Goal: Contribute content: Add original content to the website for others to see

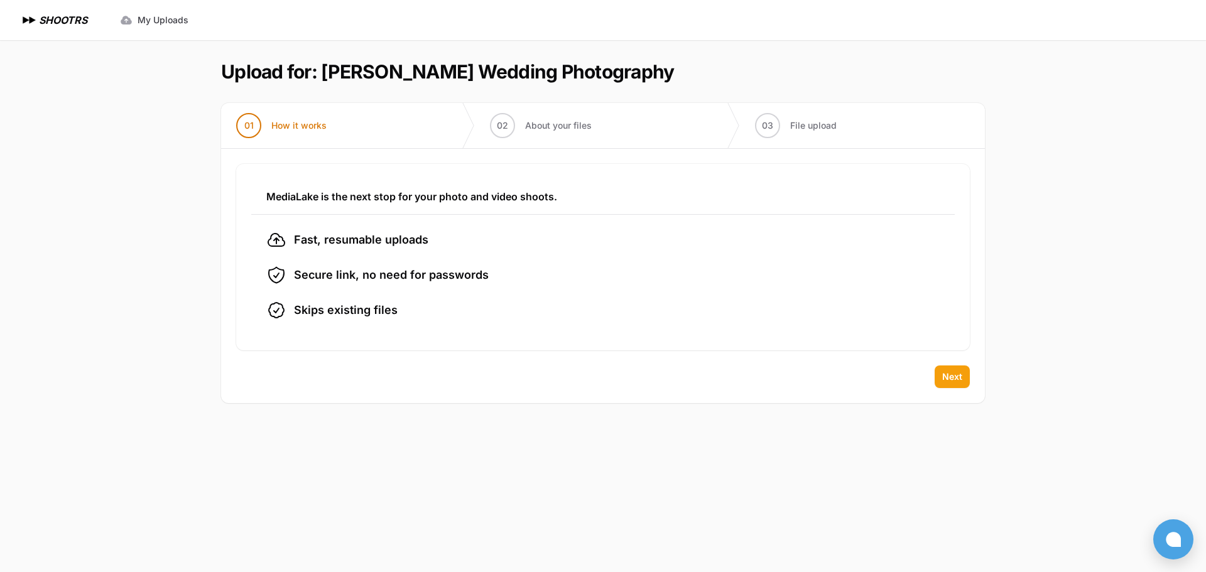
click at [954, 374] on span "Next" at bounding box center [953, 377] width 20 height 13
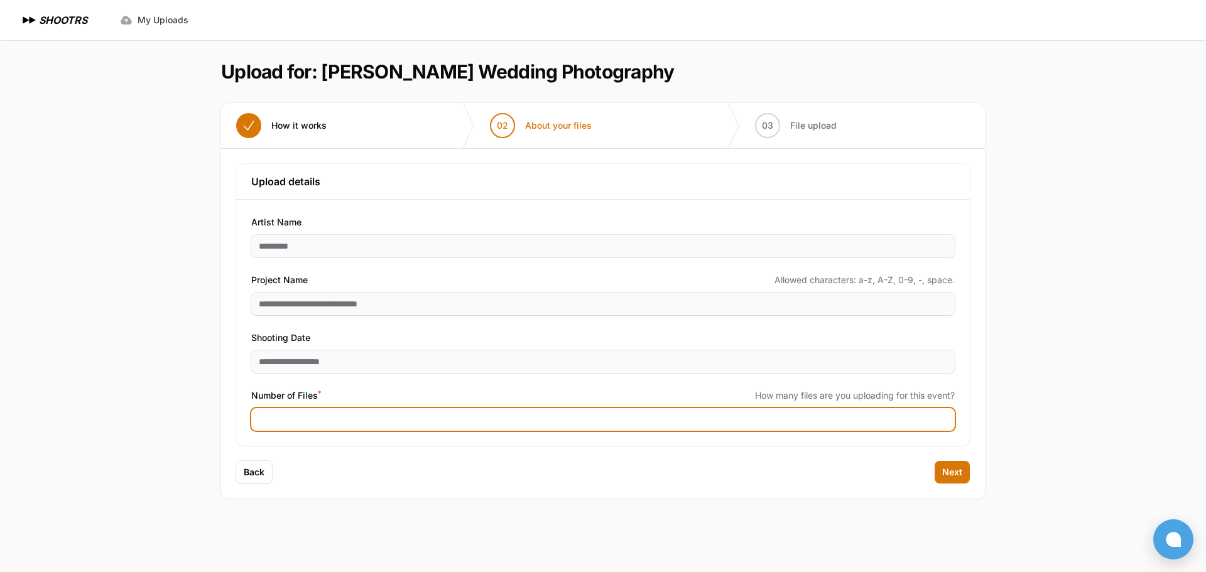
click at [347, 410] on div "Number of Files * How many files are you uploading for this event?" at bounding box center [603, 409] width 704 height 43
type input "****"
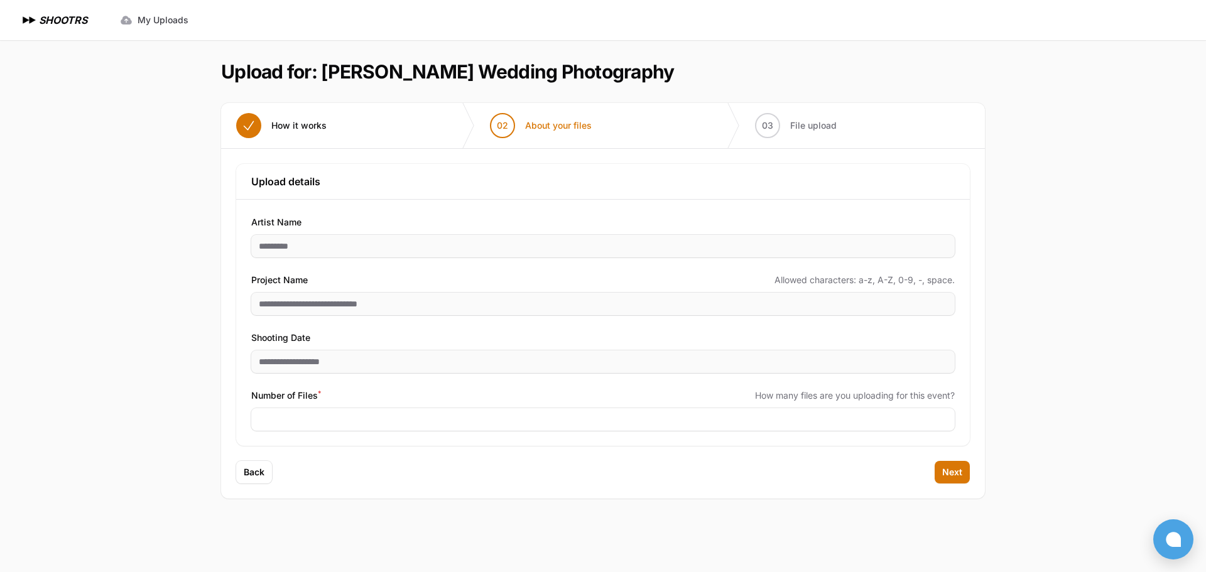
click at [1007, 427] on div "Expand sidebar Collapse sidebar SHOOTRS SHOOTRS My Uploads" at bounding box center [603, 286] width 1206 height 572
click at [956, 478] on span "Next" at bounding box center [953, 472] width 20 height 13
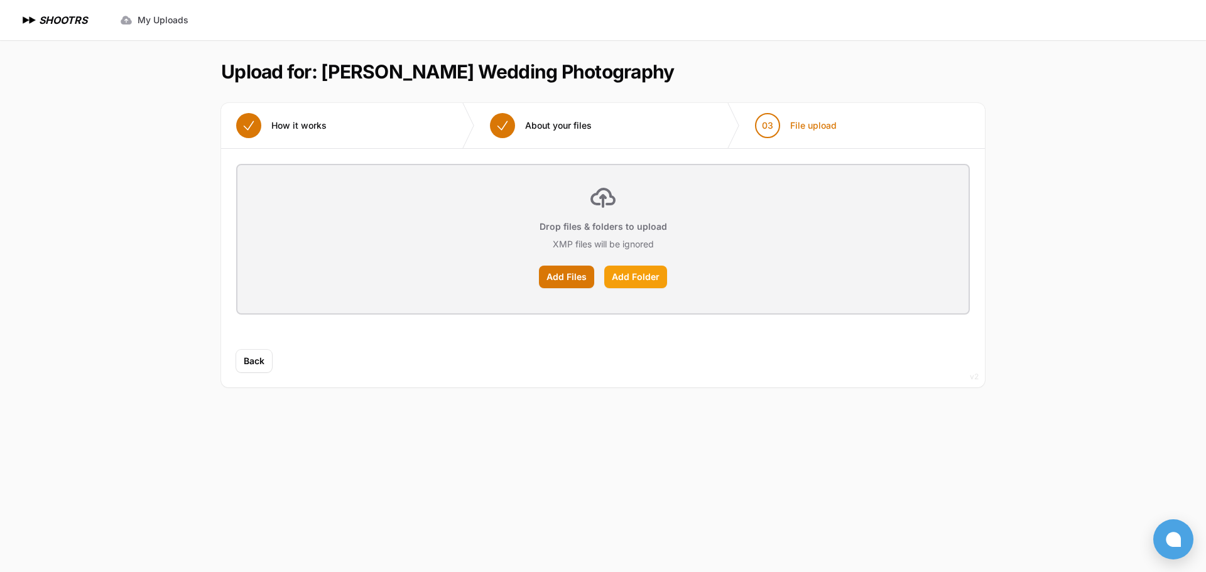
click at [629, 281] on label "Add Folder" at bounding box center [635, 277] width 63 height 23
click at [0, 0] on input "Add Folder" at bounding box center [0, 0] width 0 height 0
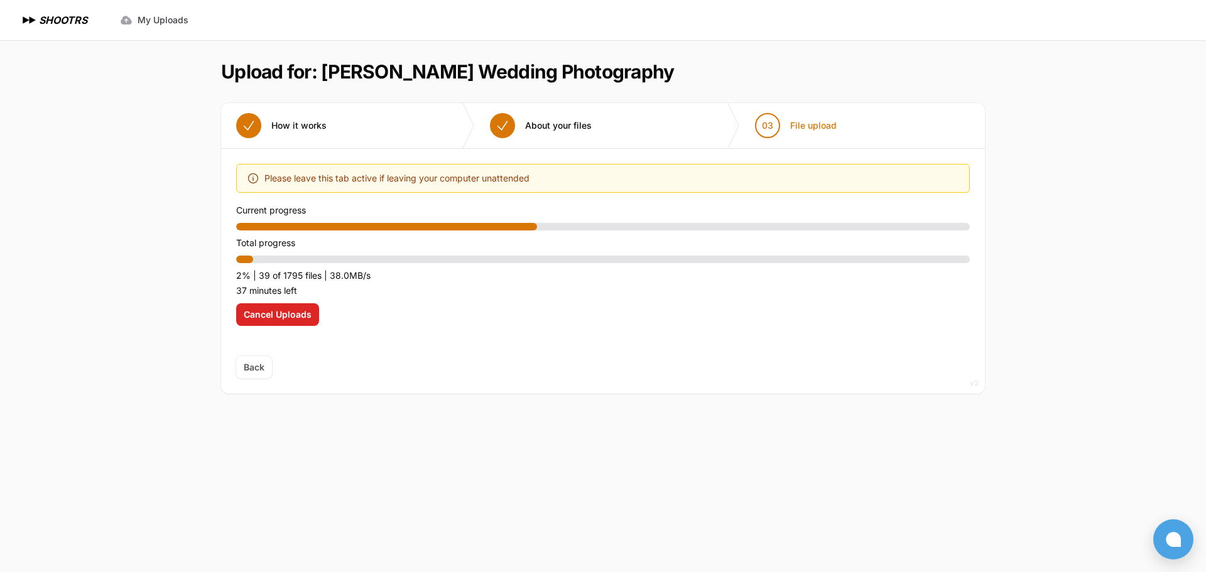
click at [1112, 93] on div "Expand sidebar Collapse sidebar SHOOTRS SHOOTRS My Uploads" at bounding box center [603, 286] width 1206 height 572
